Goal: Transaction & Acquisition: Purchase product/service

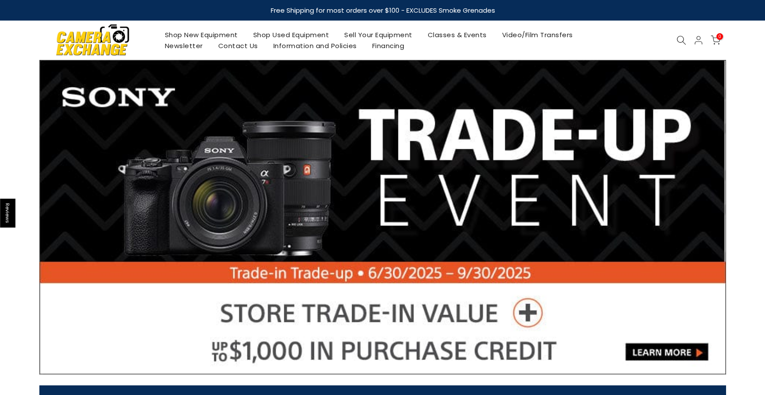
click at [679, 38] on icon at bounding box center [681, 40] width 10 height 10
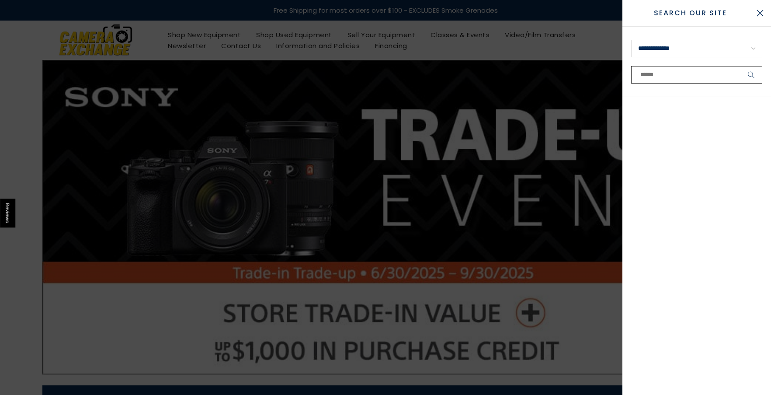
paste input "**********"
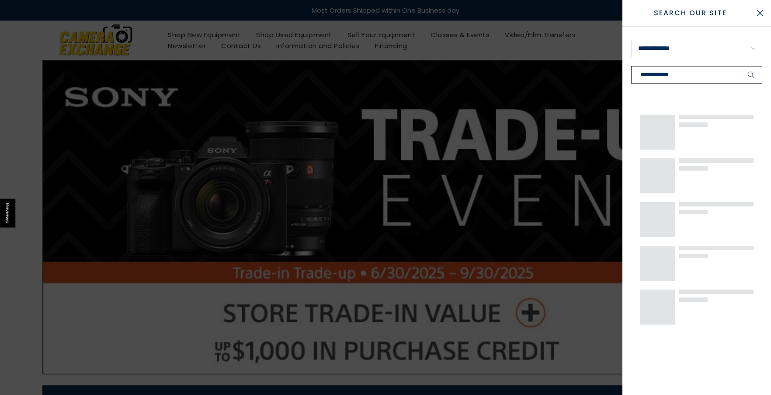
type input "**********"
click at [741, 66] on button "submit" at bounding box center [752, 74] width 22 height 17
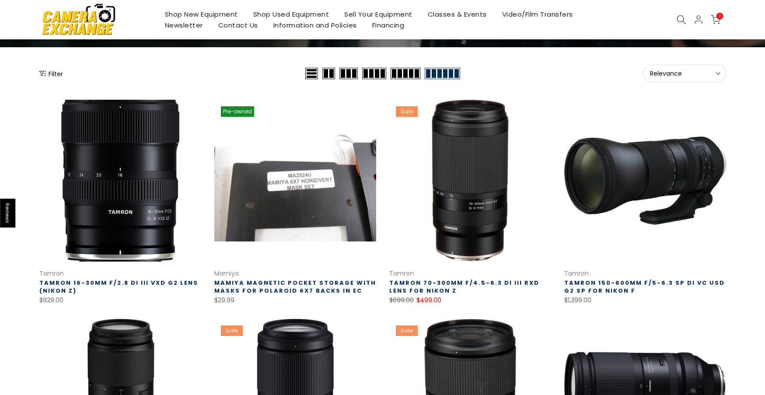
scroll to position [87, 0]
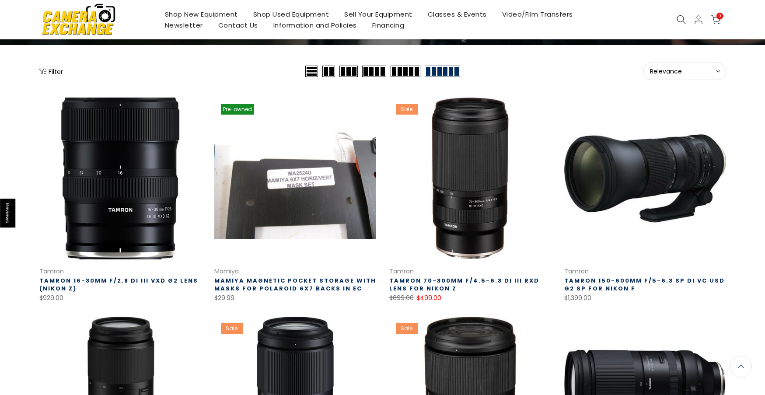
click at [138, 174] on link at bounding box center [120, 178] width 162 height 162
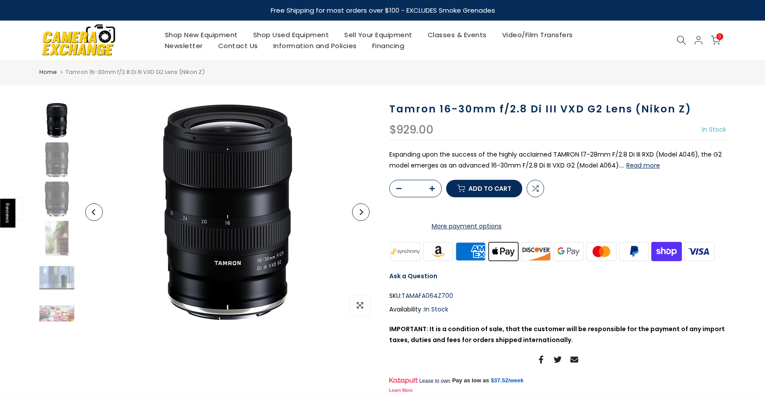
click at [87, 53] on img at bounding box center [79, 40] width 74 height 38
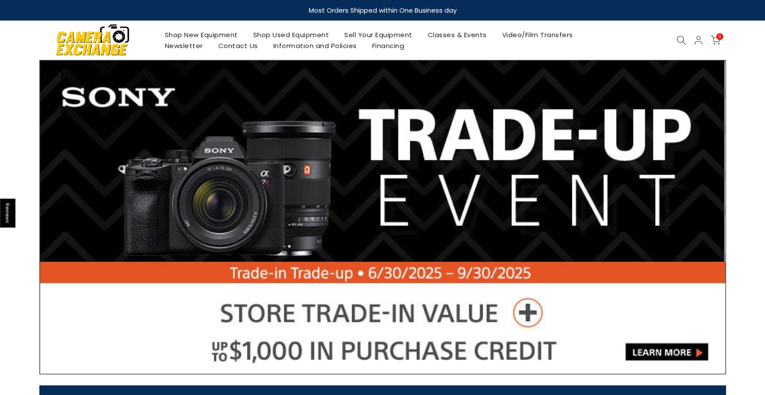
click at [711, 169] on link at bounding box center [382, 217] width 686 height 314
click at [31, 171] on div at bounding box center [382, 217] width 765 height 314
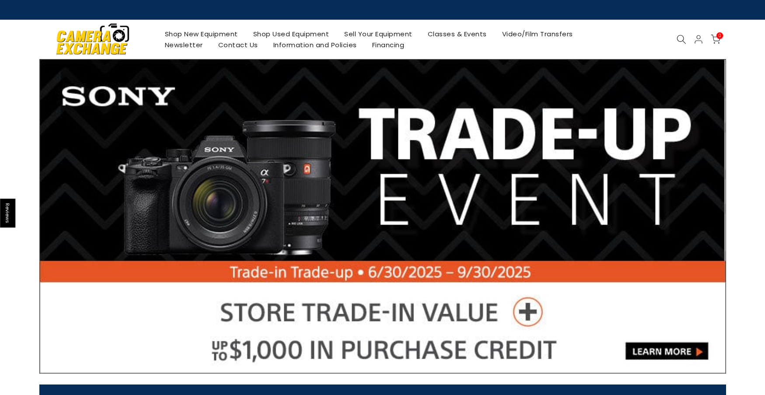
click at [693, 165] on link at bounding box center [382, 216] width 686 height 314
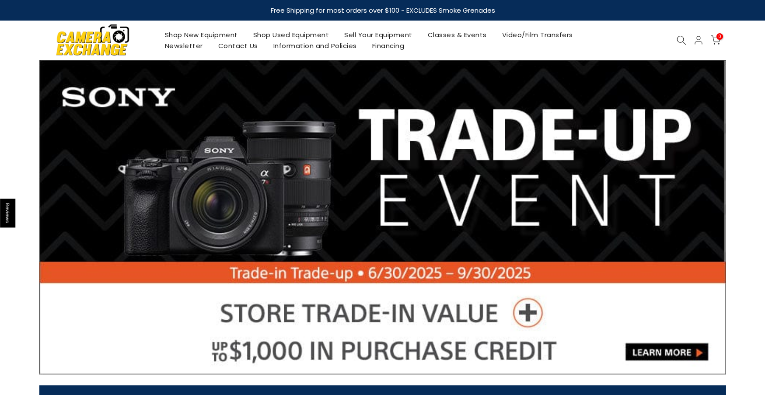
click at [79, 43] on img at bounding box center [93, 40] width 74 height 38
click at [701, 215] on icon "Next" at bounding box center [704, 217] width 6 height 6
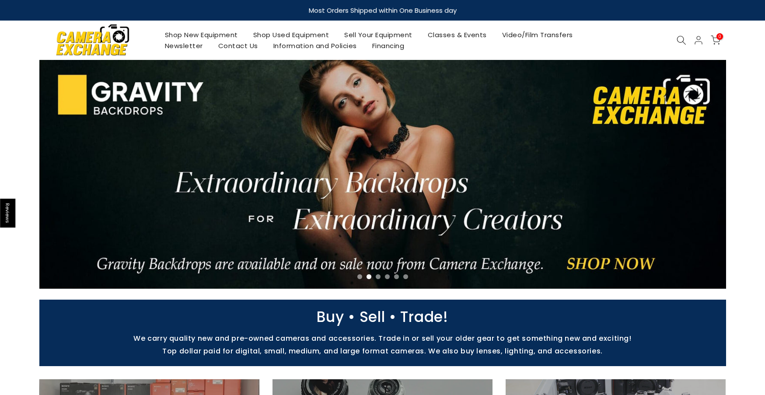
click at [706, 177] on icon "Next" at bounding box center [704, 174] width 6 height 6
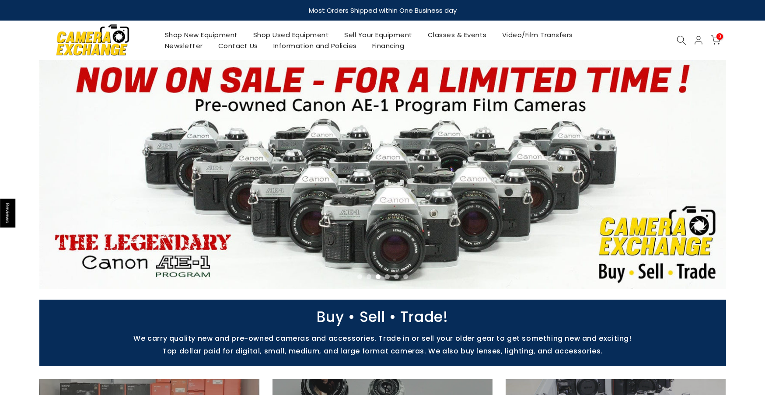
click at [705, 174] on icon "Next" at bounding box center [704, 174] width 3 height 6
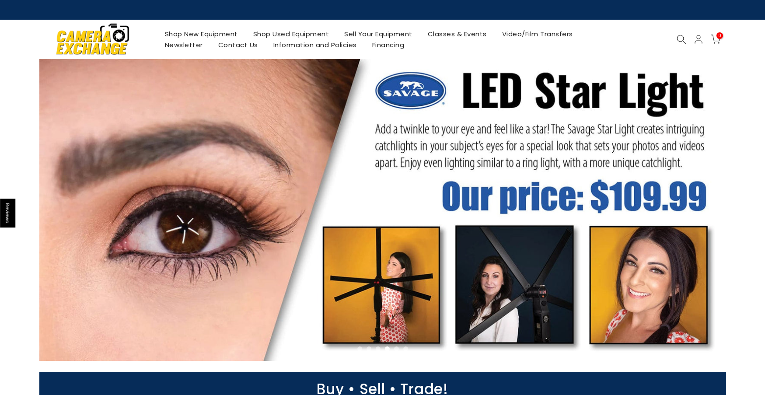
click at [703, 209] on icon "Next" at bounding box center [704, 210] width 6 height 6
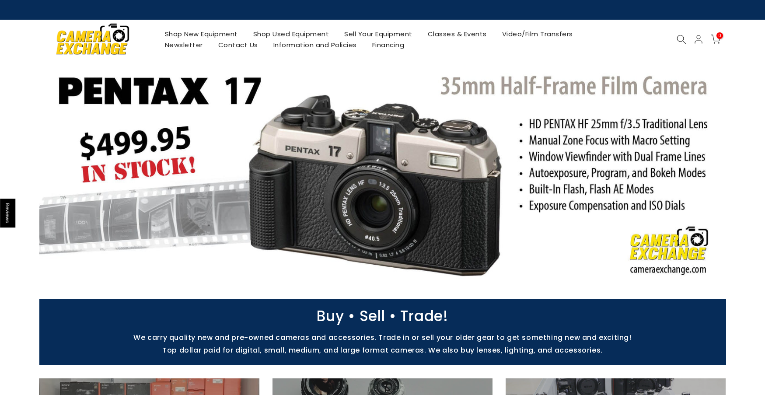
click at [704, 174] on icon "Next" at bounding box center [704, 174] width 3 height 6
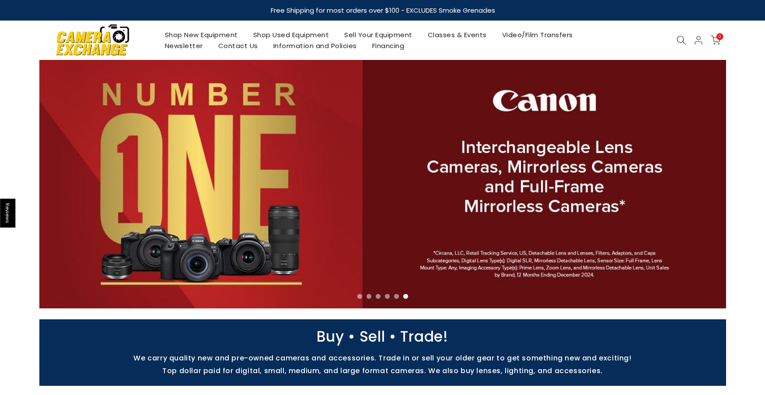
click at [706, 180] on button "Next" at bounding box center [703, 183] width 17 height 17
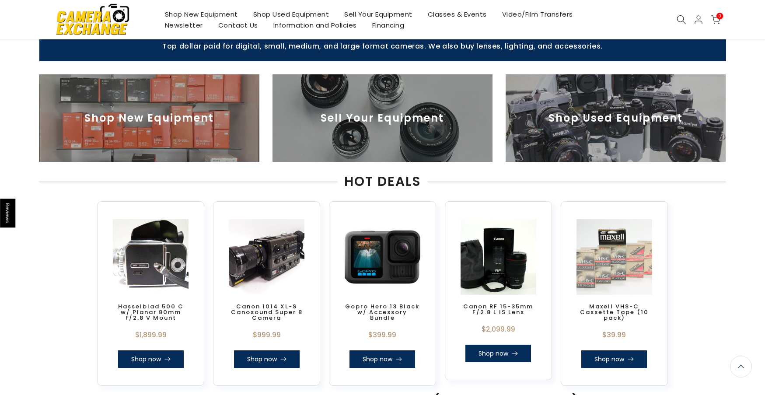
scroll to position [387, 0]
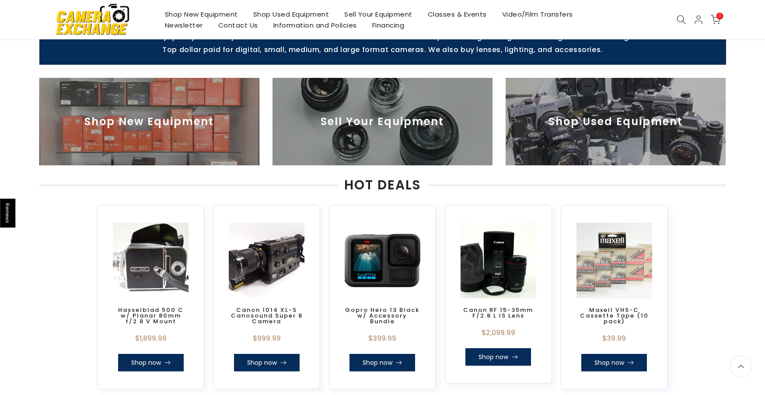
click at [152, 256] on img at bounding box center [150, 260] width 83 height 83
click at [157, 366] on link "Shop now" at bounding box center [151, 362] width 66 height 17
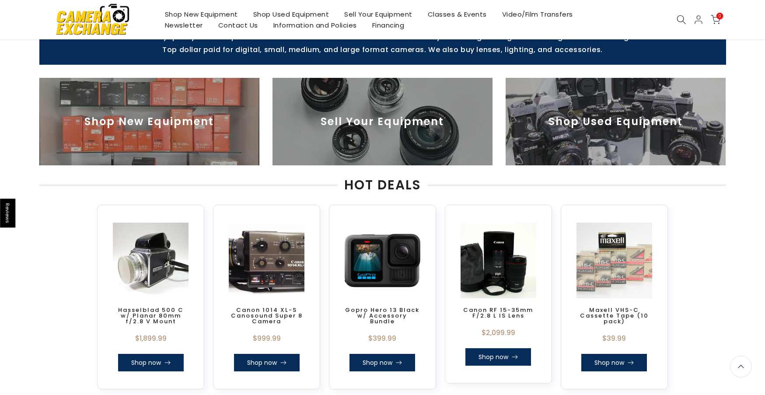
click at [282, 361] on icon at bounding box center [283, 362] width 6 height 6
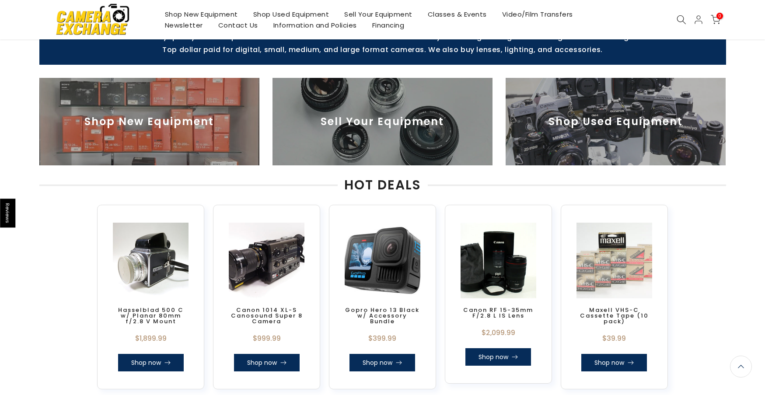
click at [384, 356] on link "Shop now" at bounding box center [382, 362] width 66 height 17
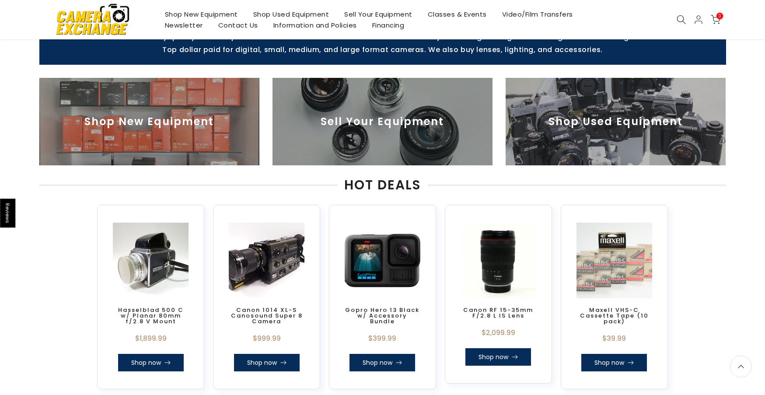
click at [495, 354] on link "Shop now" at bounding box center [498, 356] width 66 height 17
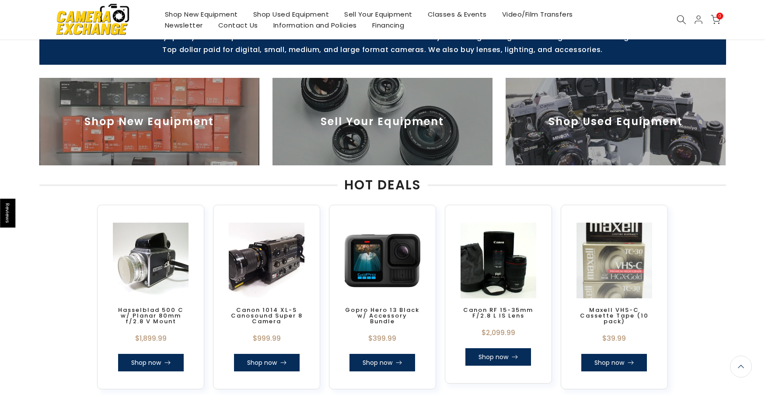
click at [610, 358] on link "Shop now" at bounding box center [614, 362] width 66 height 17
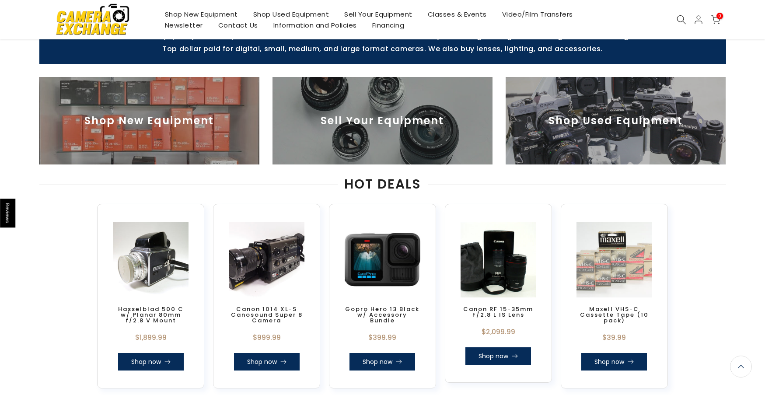
scroll to position [386, 0]
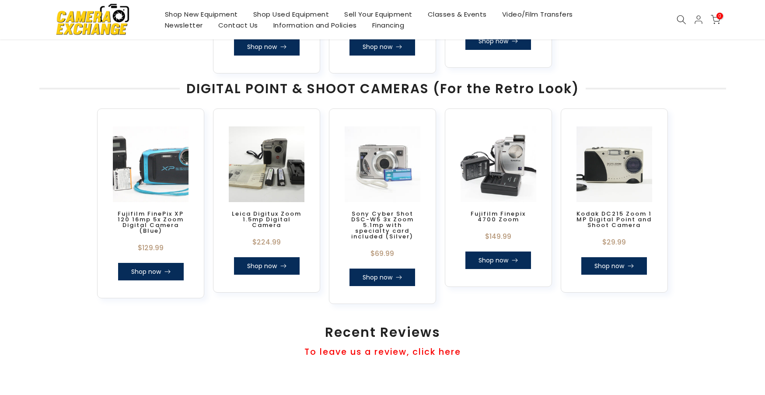
scroll to position [708, 0]
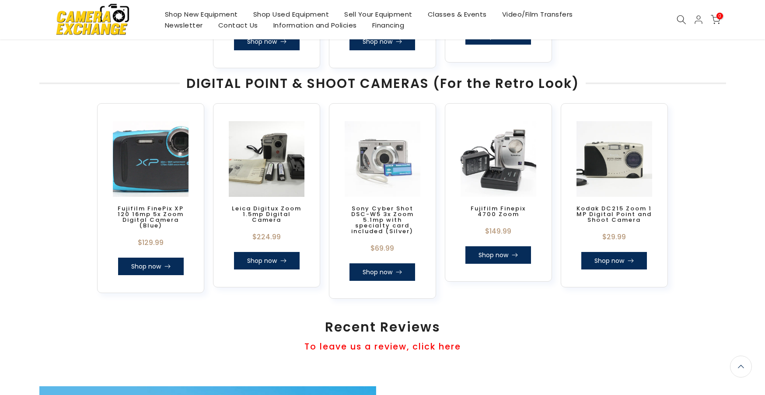
click at [159, 265] on link "Shop now" at bounding box center [151, 266] width 66 height 17
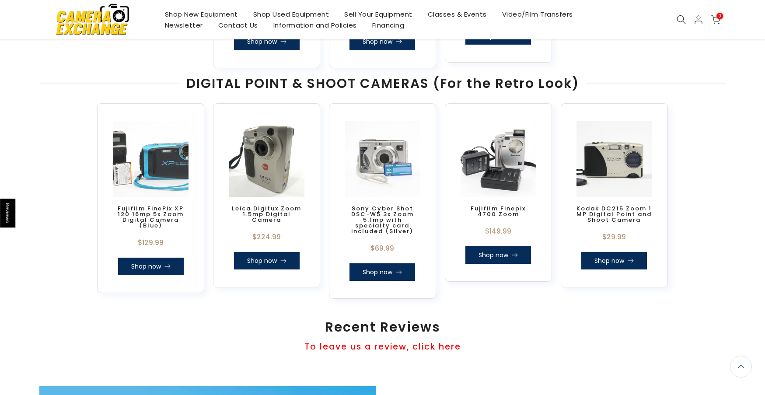
click at [263, 263] on link "Shop now" at bounding box center [267, 260] width 66 height 17
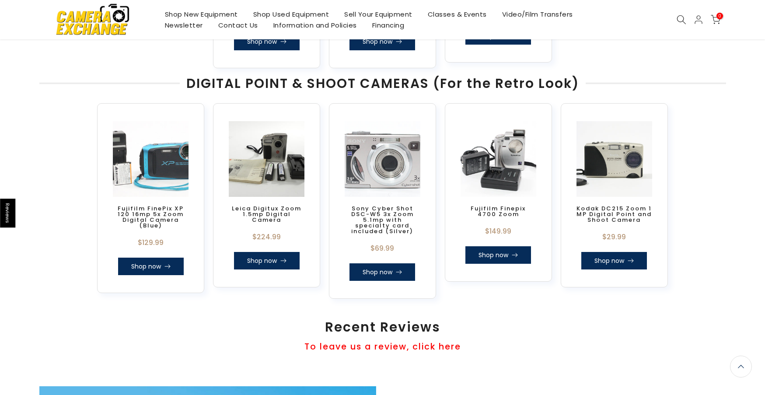
click at [380, 266] on link "Shop now" at bounding box center [382, 271] width 66 height 17
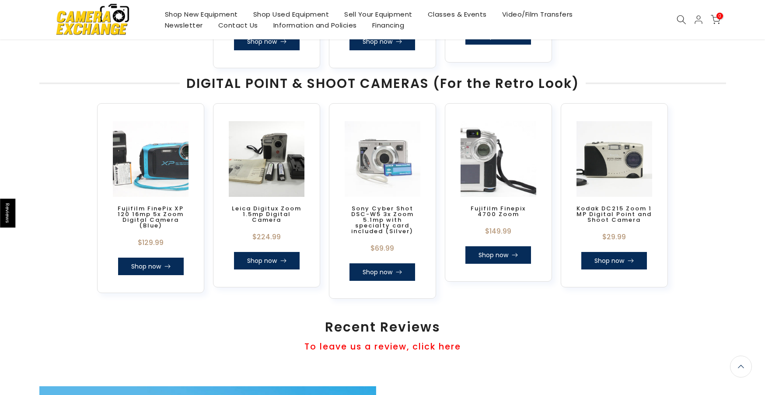
click at [497, 246] on link "Shop now" at bounding box center [498, 254] width 66 height 17
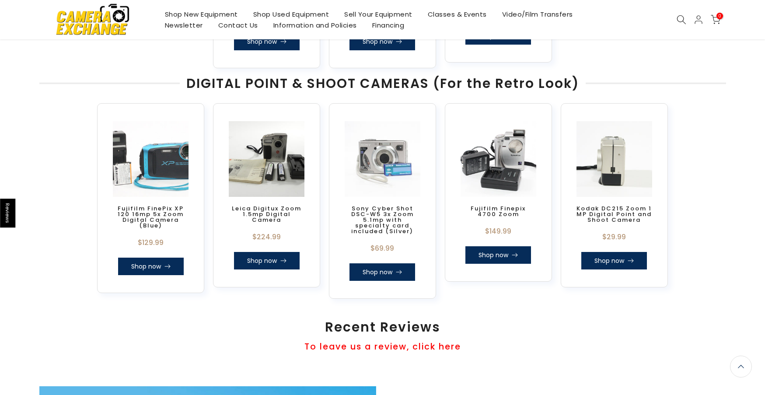
click at [613, 257] on link "Shop now" at bounding box center [614, 260] width 66 height 17
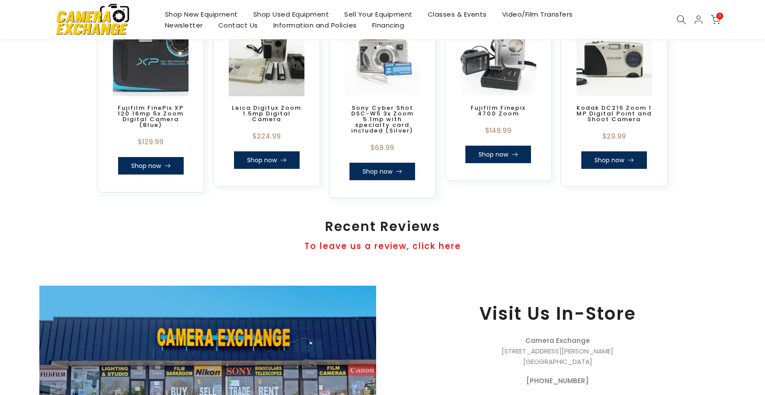
scroll to position [708, 0]
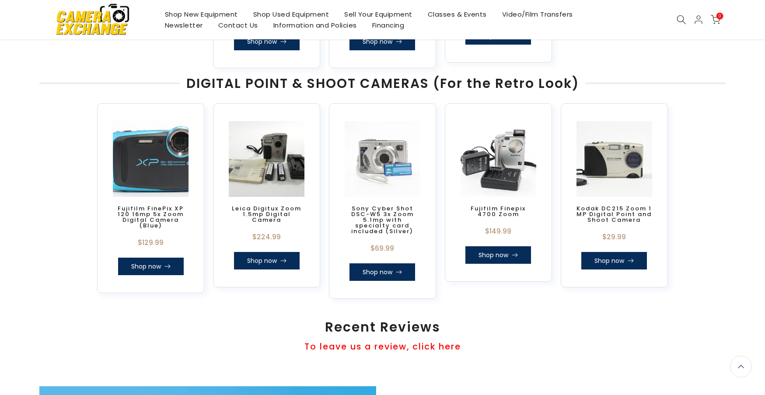
click at [144, 262] on link "Shop now" at bounding box center [151, 266] width 66 height 17
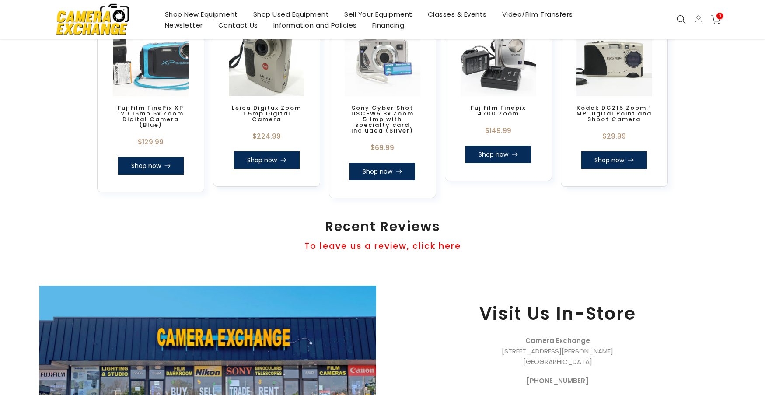
scroll to position [708, 0]
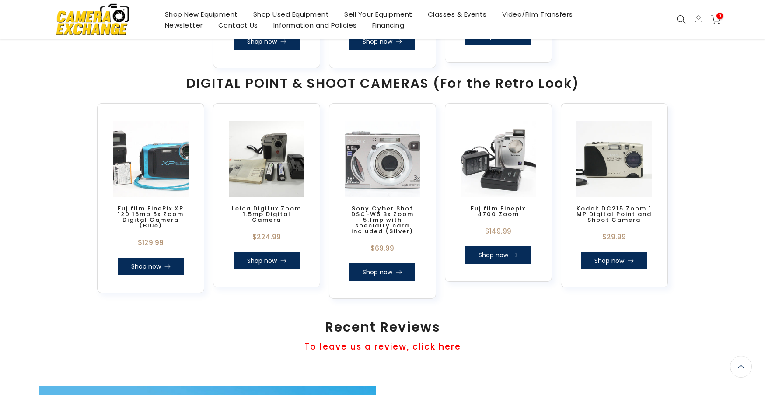
click at [388, 268] on link "Shop now" at bounding box center [382, 271] width 66 height 17
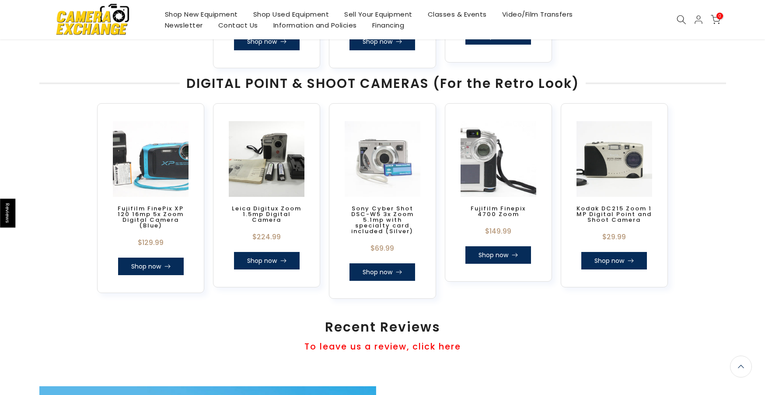
click at [500, 246] on link "Shop now" at bounding box center [498, 254] width 66 height 17
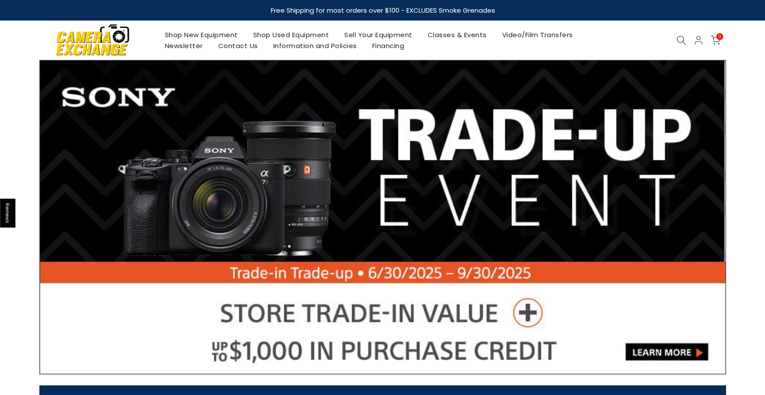
click at [681, 40] on icon at bounding box center [681, 40] width 10 height 10
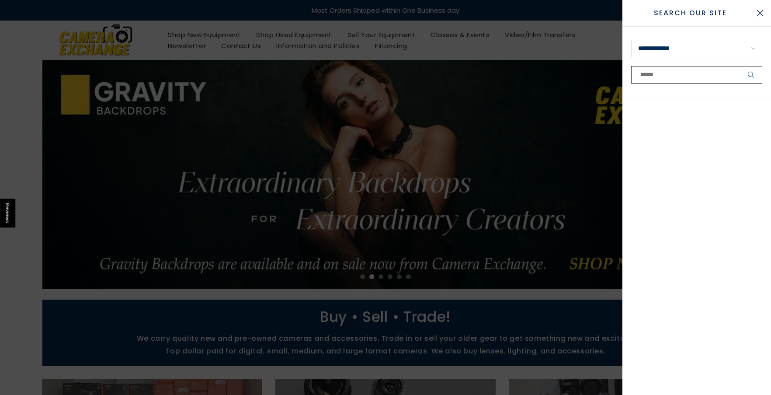
paste input "**********"
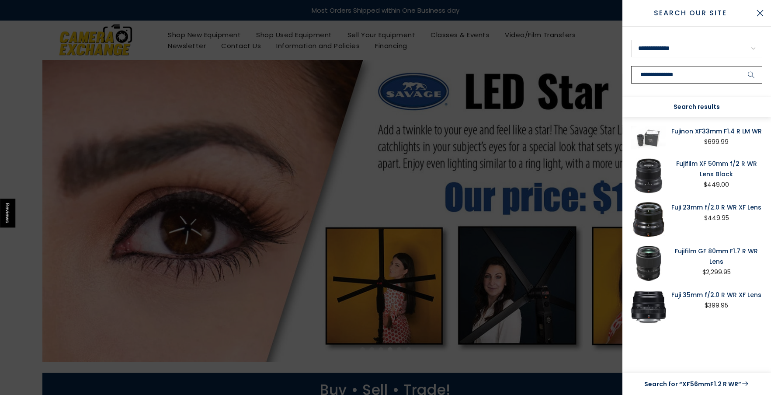
type input "**********"
click at [764, 11] on button "Close Search" at bounding box center [760, 13] width 22 height 22
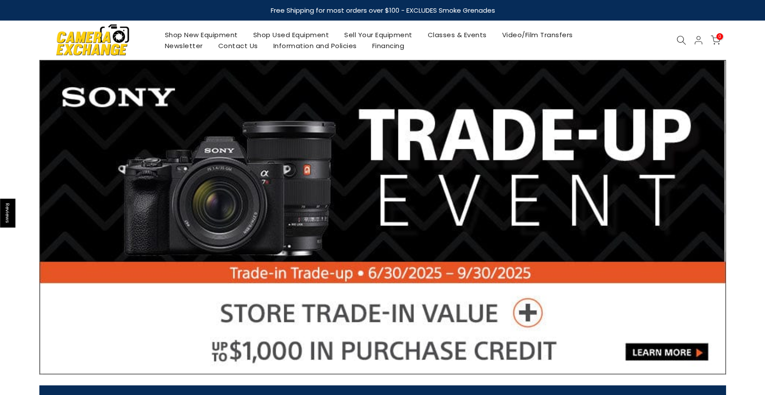
click at [685, 38] on icon at bounding box center [681, 40] width 10 height 10
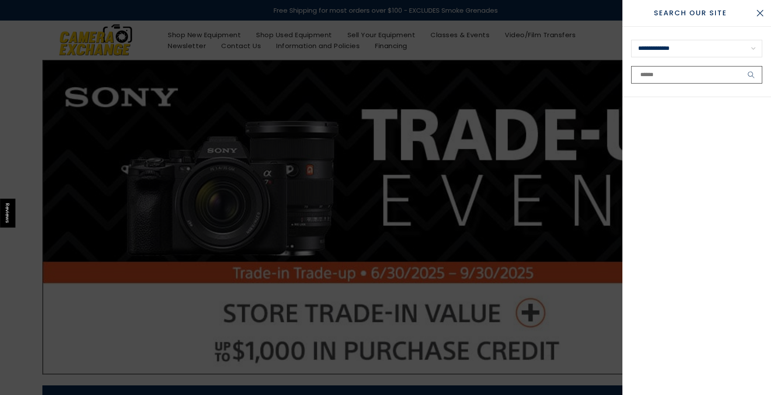
paste input "**********"
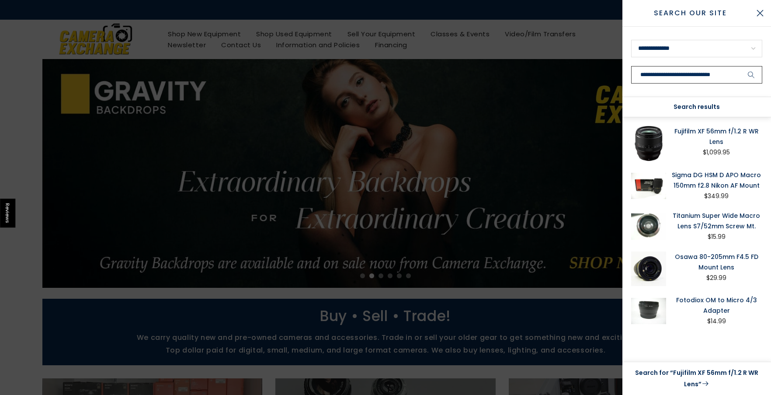
type input "**********"
click at [734, 136] on link "Fujifilm XF 56mm f/1.2 R WR Lens" at bounding box center [717, 136] width 92 height 21
